Goal: Information Seeking & Learning: Learn about a topic

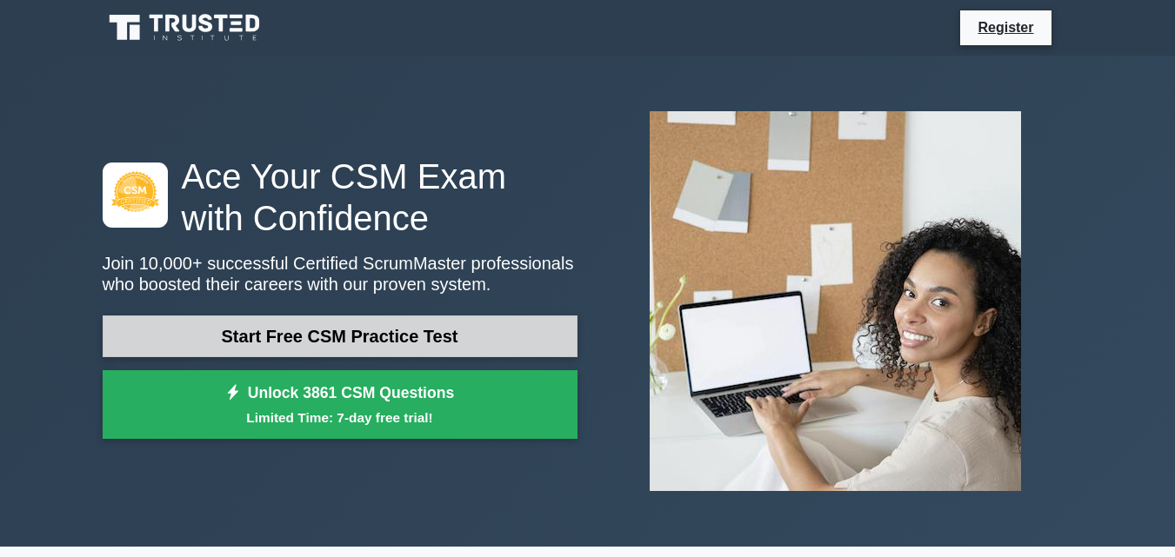
click at [376, 339] on link "Start Free CSM Practice Test" at bounding box center [340, 337] width 475 height 42
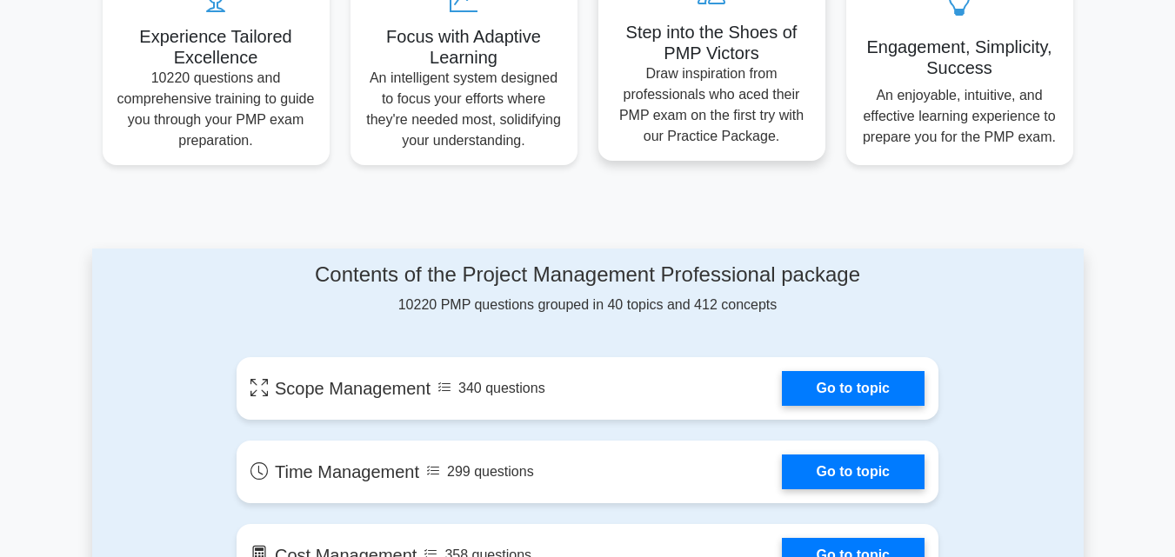
scroll to position [693, 0]
